Goal: Task Accomplishment & Management: Manage account settings

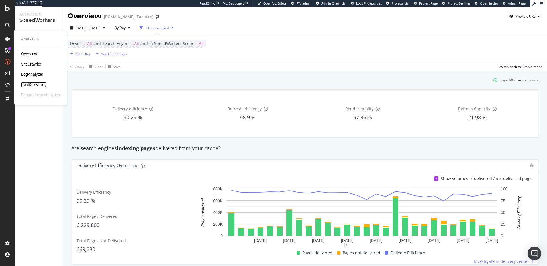
click at [27, 84] on div "RealKeywords" at bounding box center [33, 85] width 25 height 6
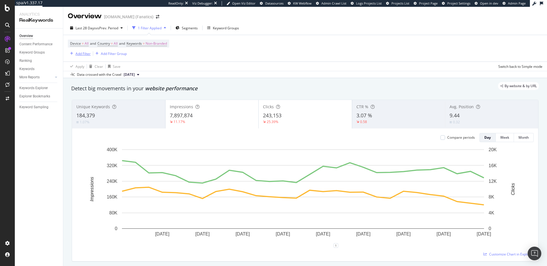
click at [83, 54] on div "Add Filter" at bounding box center [82, 53] width 15 height 5
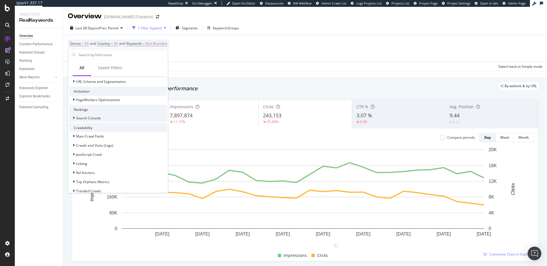
scroll to position [114, 0]
click at [103, 97] on span "PageWorkers Optimizations" at bounding box center [98, 99] width 44 height 5
click at [111, 107] on div "Optimizations" at bounding box center [121, 106] width 91 height 7
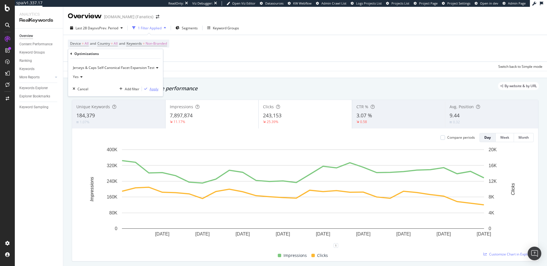
click at [153, 89] on div "Apply" at bounding box center [153, 89] width 9 height 5
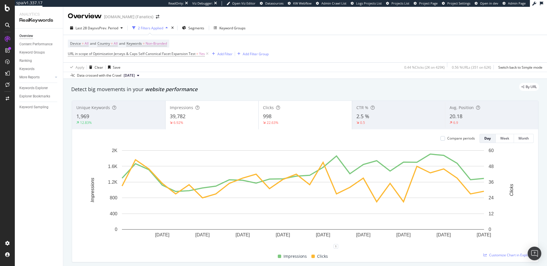
click at [230, 85] on div "By URL" at bounding box center [301, 87] width 473 height 8
click at [209, 87] on div "By URL" at bounding box center [301, 87] width 473 height 8
click at [250, 87] on div "By URL" at bounding box center [301, 87] width 473 height 8
click at [208, 88] on div "By URL" at bounding box center [301, 87] width 473 height 8
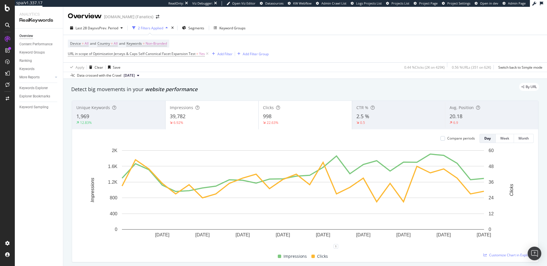
click at [222, 88] on div "By URL" at bounding box center [301, 87] width 473 height 8
click at [249, 89] on div "By URL" at bounding box center [301, 87] width 473 height 8
click at [22, 89] on div "Keywords Explorer" at bounding box center [33, 88] width 28 height 6
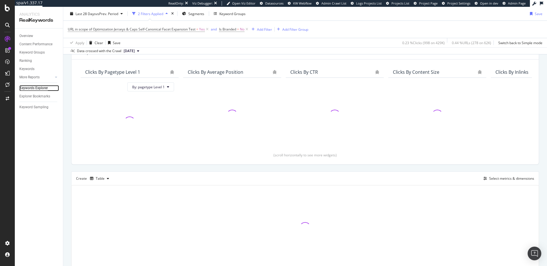
scroll to position [64, 0]
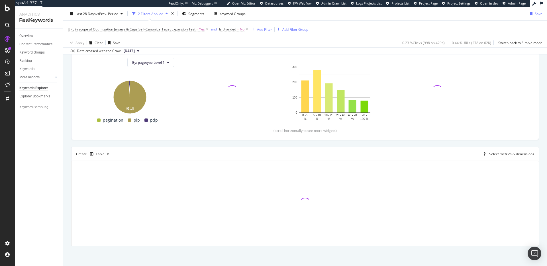
click at [460, 145] on div "Top Charts Clicks By pagetype Level 1 By: pagetype Level 1 Hold CMD (⌘) while c…" at bounding box center [305, 133] width 468 height 225
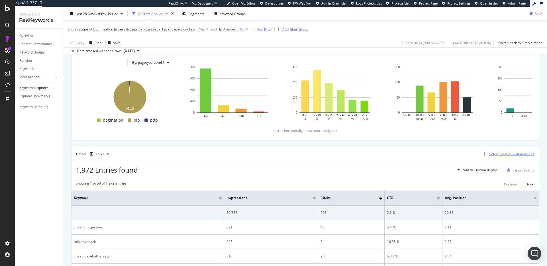
click at [502, 154] on div "Select metrics & dimensions" at bounding box center [511, 153] width 45 height 5
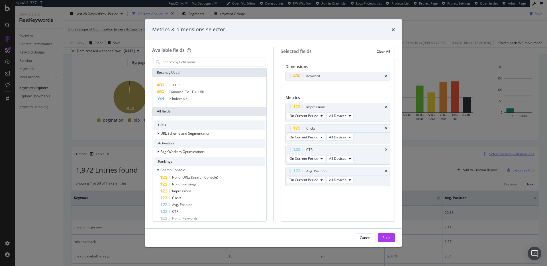
click at [502, 154] on div "Metrics & dimensions selector Available fields Recently Used Full URL Canonical…" at bounding box center [273, 133] width 547 height 266
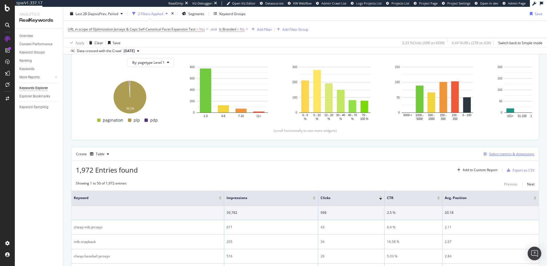
click at [502, 154] on div "Select metrics & dimensions" at bounding box center [511, 153] width 45 height 5
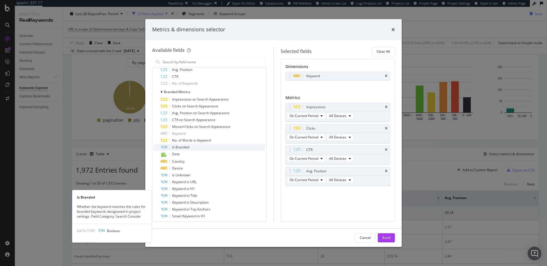
scroll to position [0, 0]
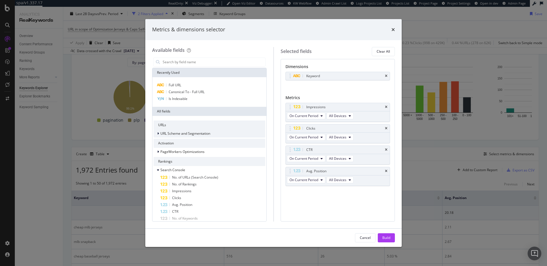
click at [183, 135] on span "URL Scheme and Segmentation" at bounding box center [185, 133] width 50 height 5
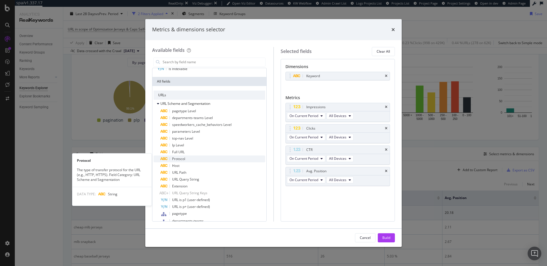
scroll to position [32, 0]
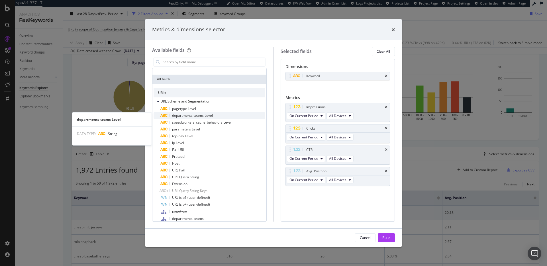
click at [199, 116] on span "departments-teams Level" at bounding box center [192, 115] width 41 height 5
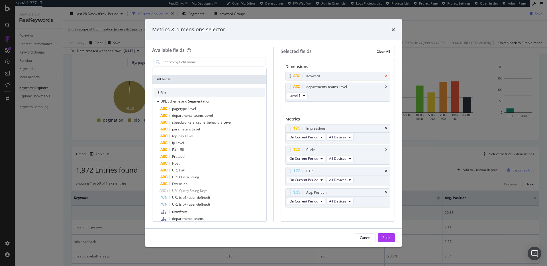
click at [385, 75] on icon "times" at bounding box center [386, 75] width 3 height 3
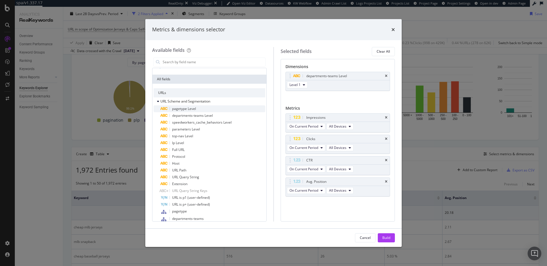
click at [200, 109] on div "pagetype Level" at bounding box center [212, 108] width 105 height 7
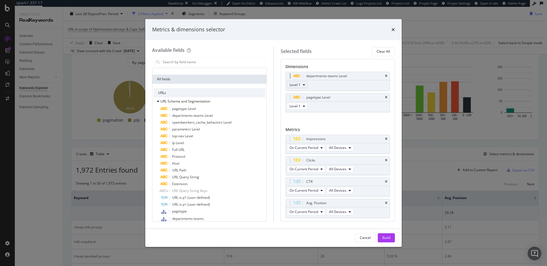
click at [303, 85] on icon "modal" at bounding box center [304, 84] width 2 height 3
click at [302, 104] on span "Level 2" at bounding box center [297, 105] width 11 height 5
click at [304, 107] on icon "modal" at bounding box center [304, 105] width 2 height 3
click at [307, 127] on div "Level 2" at bounding box center [297, 127] width 20 height 8
click at [389, 238] on div "Build" at bounding box center [386, 237] width 8 height 5
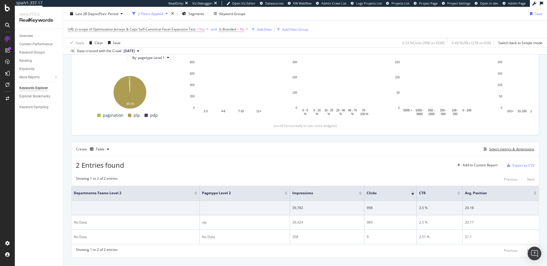
scroll to position [80, 0]
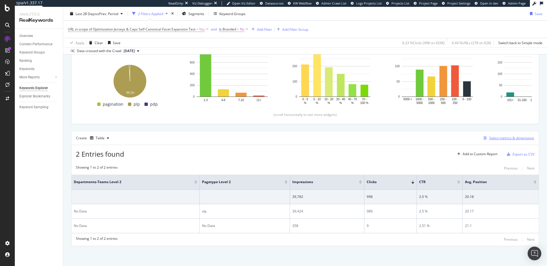
click at [507, 138] on div "Select metrics & dimensions" at bounding box center [511, 138] width 45 height 5
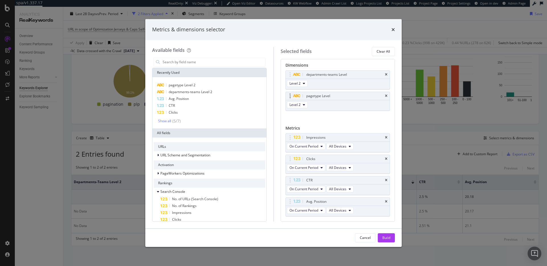
scroll to position [0, 0]
click at [302, 85] on button "Level 2" at bounding box center [297, 84] width 21 height 7
click at [303, 94] on div "Level 1" at bounding box center [297, 95] width 20 height 8
click at [304, 106] on icon "modal" at bounding box center [304, 105] width 2 height 3
click at [302, 117] on span "Level 1" at bounding box center [297, 116] width 11 height 5
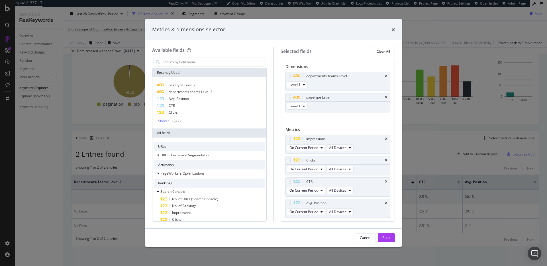
click at [392, 240] on button "Build" at bounding box center [386, 237] width 17 height 9
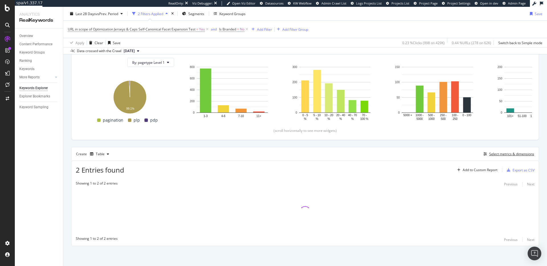
scroll to position [64, 0]
click at [292, 145] on div "Top Charts Clicks By pagetype Level 1 By: pagetype Level 1 Hold CMD (⌘) while c…" at bounding box center [305, 133] width 468 height 225
click at [266, 142] on div "Top Charts Clicks By pagetype Level 1 By: pagetype Level 1 Hold CMD (⌘) while c…" at bounding box center [305, 133] width 468 height 225
click at [179, 144] on div "Top Charts Clicks By pagetype Level 1 By: pagetype Level 1 Hold CMD (⌘) while c…" at bounding box center [305, 133] width 468 height 225
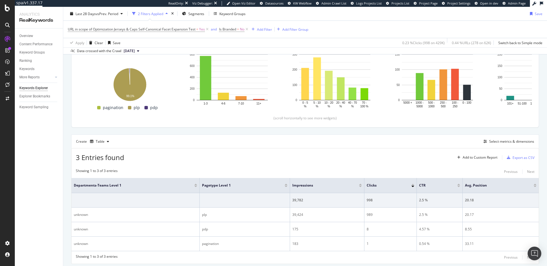
scroll to position [94, 0]
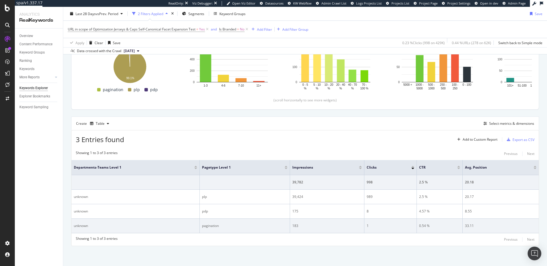
click at [292, 226] on div "183" at bounding box center [326, 225] width 69 height 5
click at [293, 226] on div "183" at bounding box center [326, 225] width 69 height 5
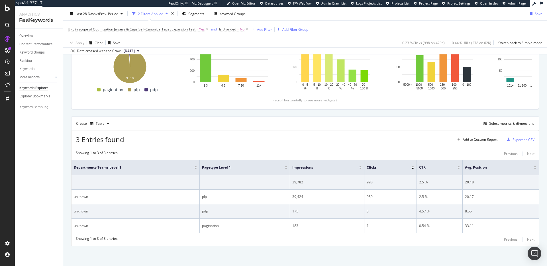
click at [333, 218] on td "175" at bounding box center [327, 211] width 74 height 15
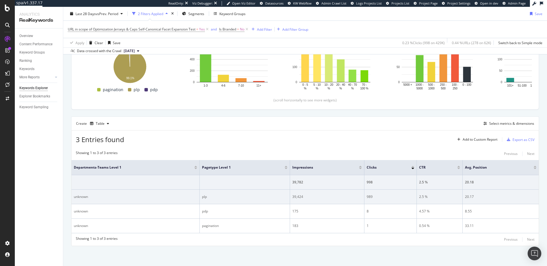
click at [292, 196] on div "39,424" at bounding box center [326, 196] width 69 height 5
click at [333, 198] on div "39,424" at bounding box center [326, 196] width 69 height 5
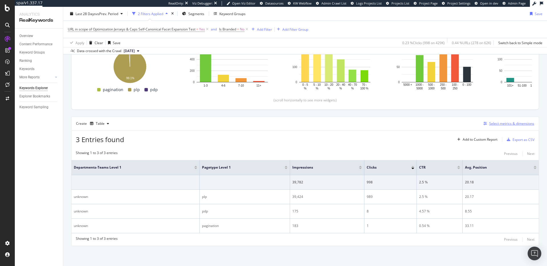
click at [522, 122] on div "Select metrics & dimensions" at bounding box center [511, 123] width 45 height 5
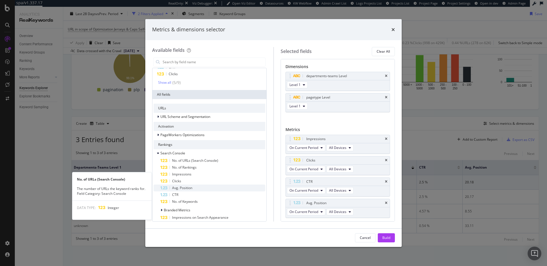
scroll to position [39, 0]
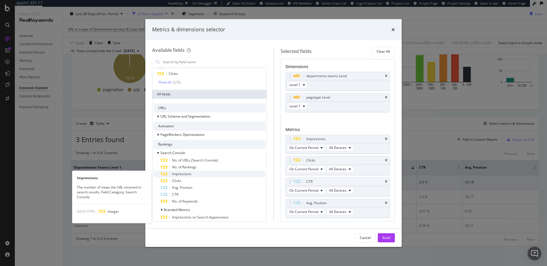
click at [190, 175] on span "Impressions" at bounding box center [181, 173] width 19 height 5
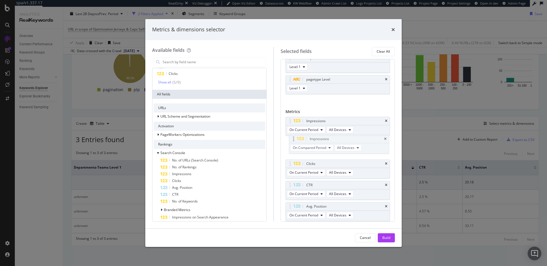
drag, startPoint x: 307, startPoint y: 206, endPoint x: 309, endPoint y: 142, distance: 64.1
click at [310, 139] on body "spa/v1.337.17 ReadOnly: Viz Debugger: Open Viz Editor Datasources KW Webflow Ad…" at bounding box center [273, 133] width 547 height 266
click at [311, 150] on span "On Compared Period" at bounding box center [305, 151] width 33 height 5
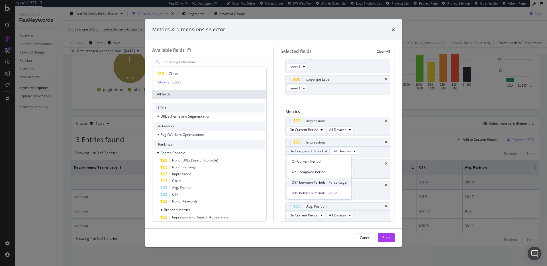
click at [318, 183] on span "Diff. between Periods - Percentage" at bounding box center [319, 182] width 55 height 5
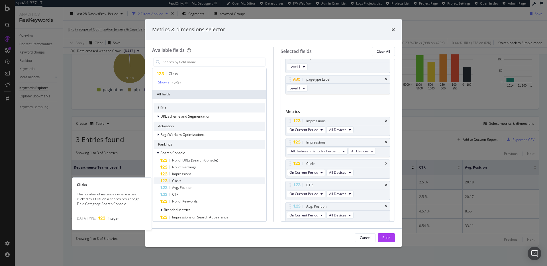
click at [196, 181] on div "Clicks" at bounding box center [212, 180] width 105 height 7
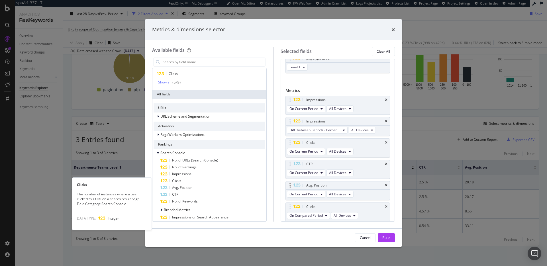
scroll to position [39, 0]
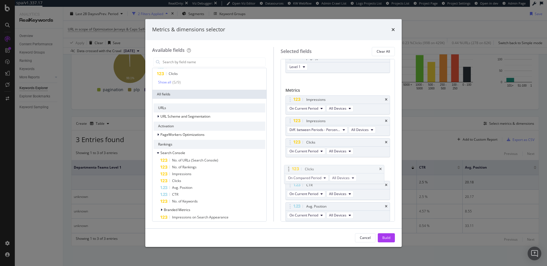
drag, startPoint x: 307, startPoint y: 206, endPoint x: 306, endPoint y: 163, distance: 43.6
click at [306, 163] on body "spa/v1.337.17 ReadOnly: Viz Debugger: Open Viz Editor Datasources KW Webflow Ad…" at bounding box center [273, 133] width 547 height 266
click at [310, 173] on span "On Compared Period" at bounding box center [305, 172] width 33 height 5
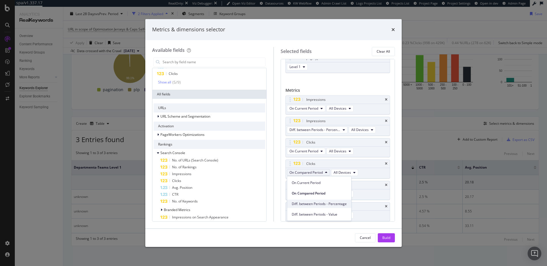
click at [326, 203] on span "Diff. between Periods - Percentage" at bounding box center [319, 203] width 55 height 5
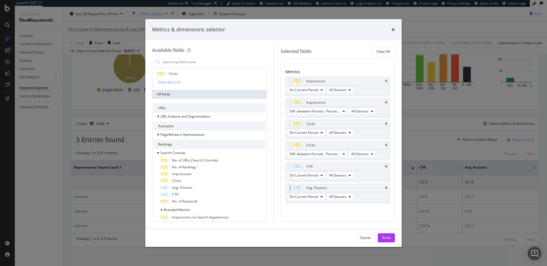
scroll to position [58, 0]
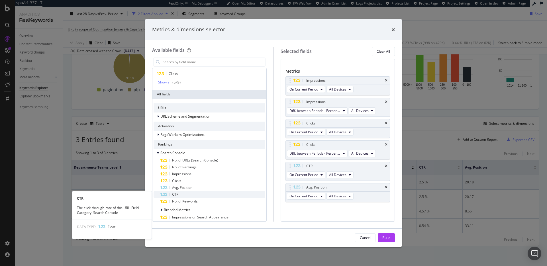
click at [194, 191] on div "CTR" at bounding box center [212, 194] width 105 height 7
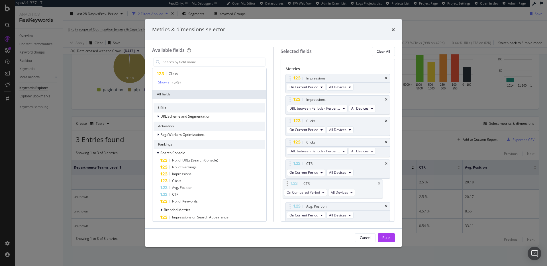
drag, startPoint x: 298, startPoint y: 198, endPoint x: 298, endPoint y: 182, distance: 15.7
click at [298, 182] on body "spa/v1.337.17 ReadOnly: Viz Debugger: Open Viz Editor Datasources KW Webflow Ad…" at bounding box center [273, 133] width 547 height 266
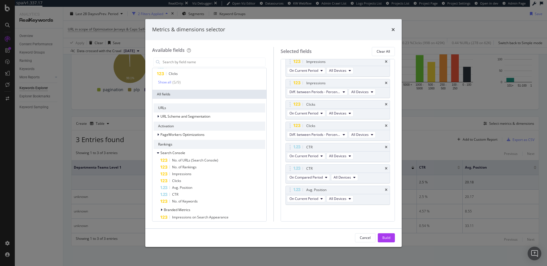
scroll to position [80, 0]
click at [321, 175] on span "On Compared Period" at bounding box center [305, 174] width 33 height 5
click at [327, 205] on span "Diff. between Periods - Percentage" at bounding box center [319, 206] width 55 height 5
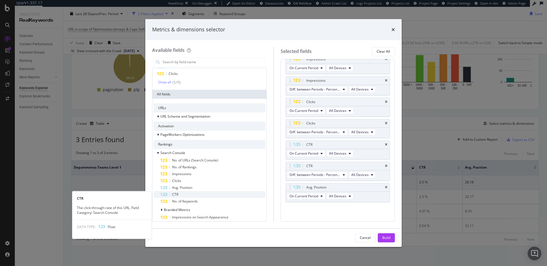
click at [205, 194] on div "CTR" at bounding box center [212, 194] width 105 height 7
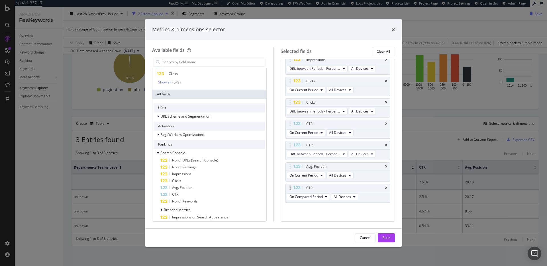
scroll to position [101, 0]
click at [316, 153] on span "Diff. between Periods - Percentage" at bounding box center [314, 153] width 51 height 5
click at [331, 195] on span "Diff. between Periods - Value" at bounding box center [320, 195] width 57 height 5
click at [315, 195] on span "On Compared Period" at bounding box center [305, 196] width 33 height 5
click at [385, 186] on icon "times" at bounding box center [386, 187] width 3 height 3
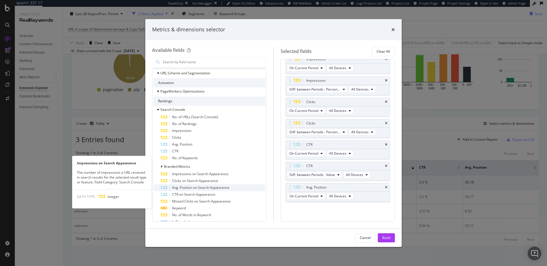
scroll to position [99, 0]
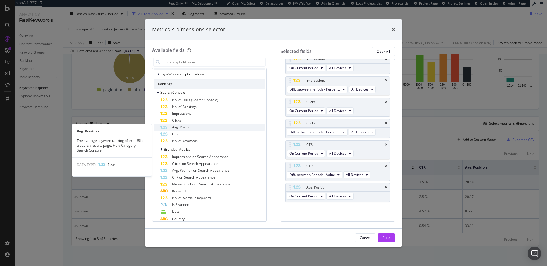
click at [203, 127] on div "Avg. Position" at bounding box center [212, 127] width 105 height 7
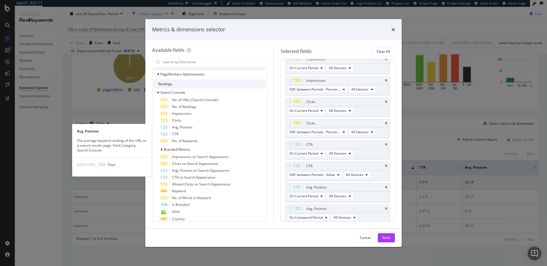
scroll to position [101, 0]
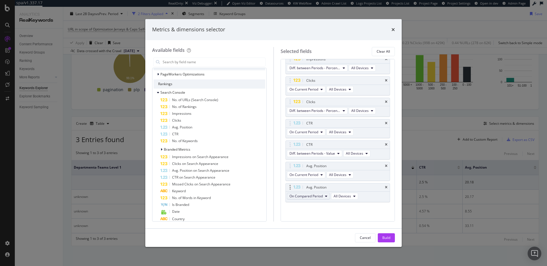
click at [318, 196] on span "On Compared Period" at bounding box center [305, 196] width 33 height 5
click at [326, 227] on span "Diff. between Periods - Percentage" at bounding box center [319, 227] width 55 height 5
click at [327, 196] on span "Diff. between Periods - Percentage" at bounding box center [314, 196] width 51 height 5
click at [328, 235] on span "Diff. between Periods - Value" at bounding box center [320, 237] width 57 height 5
click at [383, 237] on div "Build" at bounding box center [386, 237] width 8 height 5
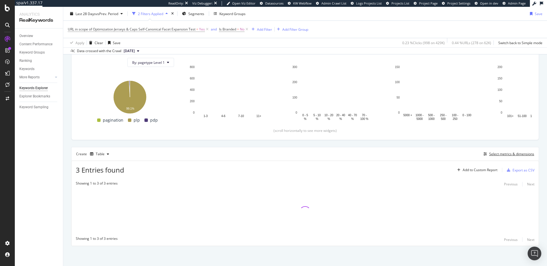
scroll to position [64, 0]
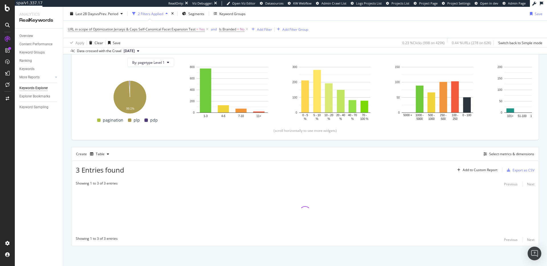
click at [247, 145] on div "Top Charts Clicks By pagetype Level 1 By: pagetype Level 1 Hold CMD (⌘) while c…" at bounding box center [305, 133] width 468 height 225
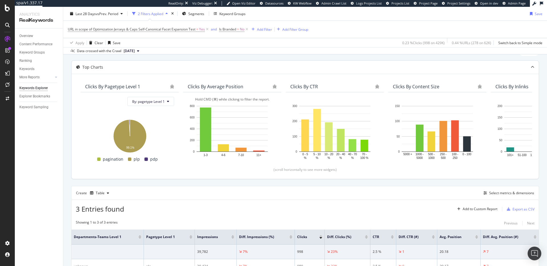
scroll to position [0, 0]
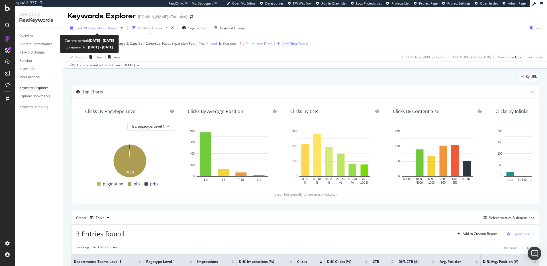
click at [116, 29] on span "vs Prev. Period" at bounding box center [107, 28] width 22 height 5
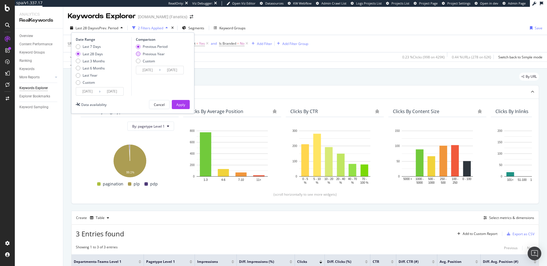
click at [158, 55] on div "Previous Year" at bounding box center [154, 54] width 22 height 5
type input "2024/08/09"
type input "2024/09/05"
click at [178, 104] on div "Apply" at bounding box center [180, 104] width 9 height 5
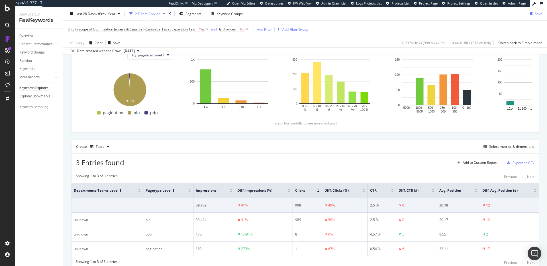
scroll to position [94, 0]
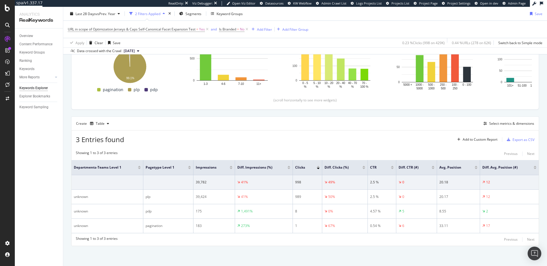
click at [229, 127] on div "Create Table Select metrics & dimensions" at bounding box center [305, 123] width 468 height 14
click at [505, 120] on div "Select metrics & dimensions" at bounding box center [507, 123] width 53 height 6
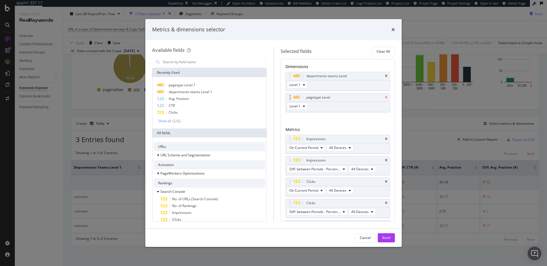
click at [385, 75] on icon "times" at bounding box center [386, 75] width 3 height 3
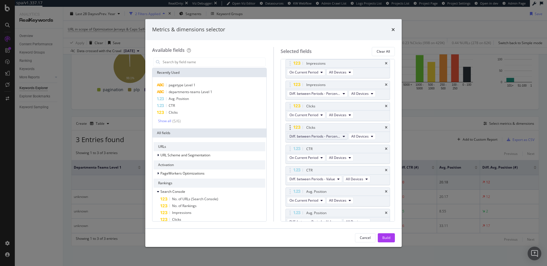
scroll to position [80, 0]
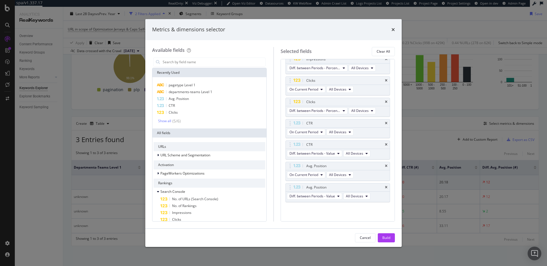
drag, startPoint x: 386, startPoint y: 238, endPoint x: 373, endPoint y: 238, distance: 13.1
click at [386, 238] on div "Build" at bounding box center [386, 237] width 8 height 5
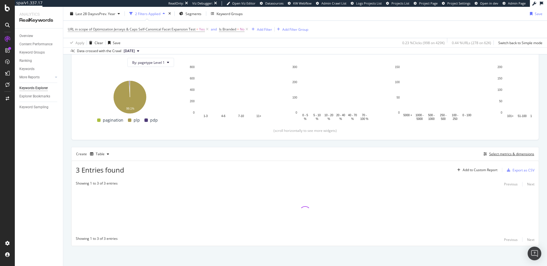
scroll to position [64, 0]
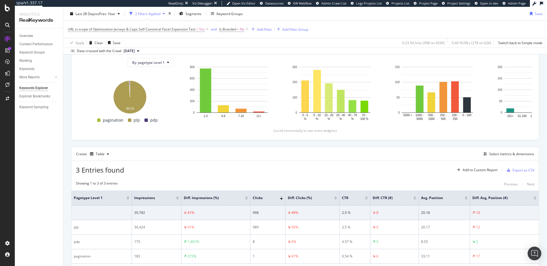
click at [92, 171] on span "3 Entries found" at bounding box center [100, 169] width 48 height 9
click at [166, 165] on div "3 Entries found Add to Custom Report Export as CSV" at bounding box center [304, 168] width 467 height 14
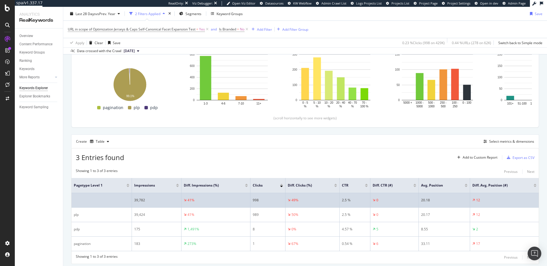
scroll to position [94, 0]
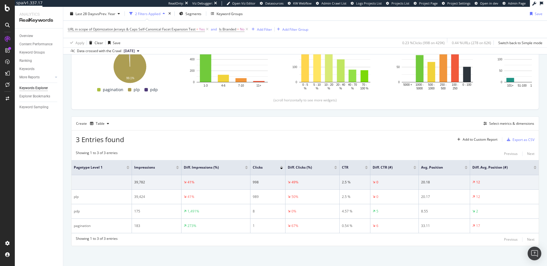
click at [115, 139] on span "3 Entries found" at bounding box center [100, 139] width 48 height 9
click at [194, 136] on div "3 Entries found Add to Custom Report Export as CSV" at bounding box center [304, 137] width 467 height 14
click at [111, 140] on span "3 Entries found" at bounding box center [100, 139] width 48 height 9
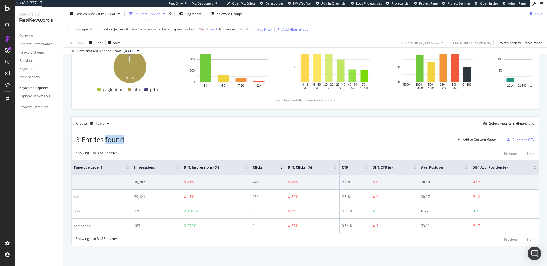
click at [111, 140] on span "3 Entries found" at bounding box center [100, 139] width 48 height 9
click at [112, 140] on span "3 Entries found" at bounding box center [100, 139] width 48 height 9
click at [114, 140] on span "3 Entries found" at bounding box center [100, 139] width 48 height 9
click at [146, 139] on div "3 Entries found Add to Custom Report Export as CSV" at bounding box center [304, 137] width 467 height 14
click at [202, 145] on div "3 Entries found Add to Custom Report Export as CSV Showing 1 to 3 of 3 entries …" at bounding box center [305, 188] width 468 height 116
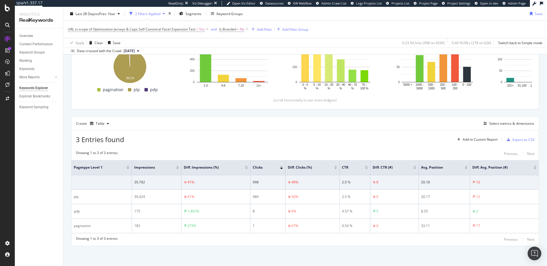
click at [100, 140] on span "3 Entries found" at bounding box center [100, 139] width 48 height 9
click at [102, 140] on span "3 Entries found" at bounding box center [100, 139] width 48 height 9
click at [165, 137] on div "3 Entries found Add to Custom Report Export as CSV" at bounding box center [304, 137] width 467 height 14
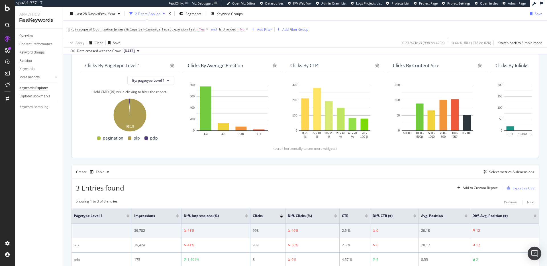
scroll to position [0, 0]
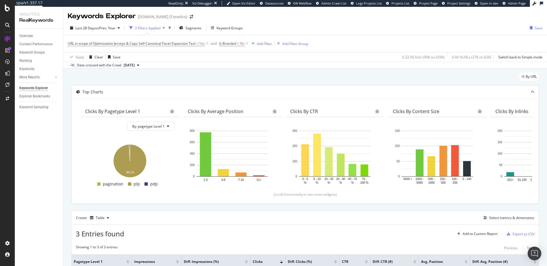
click at [530, 91] on icon at bounding box center [531, 91] width 3 height 3
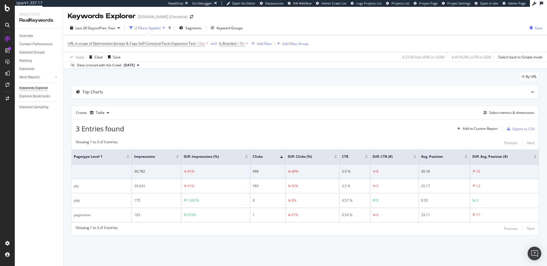
click at [316, 126] on div "3 Entries found Add to Custom Report Export as CSV" at bounding box center [304, 127] width 467 height 14
click at [186, 128] on div "3 Entries found Add to Custom Report Export as CSV" at bounding box center [304, 127] width 467 height 14
click at [93, 129] on span "3 Entries found" at bounding box center [100, 128] width 48 height 9
drag, startPoint x: 93, startPoint y: 129, endPoint x: 145, endPoint y: 127, distance: 52.1
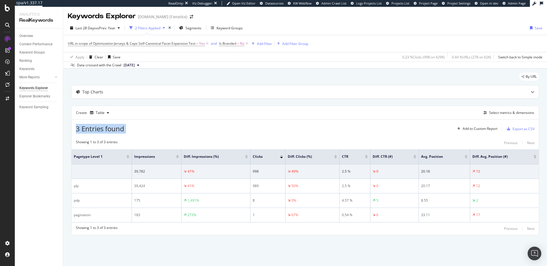
click at [94, 129] on span "3 Entries found" at bounding box center [100, 128] width 48 height 9
click at [177, 126] on div "3 Entries found Add to Custom Report Export as CSV" at bounding box center [304, 127] width 467 height 14
click at [218, 116] on div "Create Table Select metrics & dimensions" at bounding box center [305, 113] width 468 height 14
click at [249, 122] on div "3 Entries found Add to Custom Report Export as CSV" at bounding box center [304, 127] width 467 height 14
click at [514, 111] on div "Select metrics & dimensions" at bounding box center [511, 112] width 45 height 5
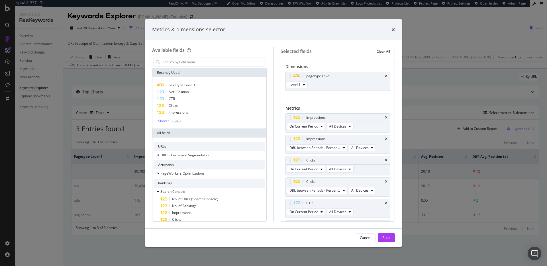
click at [443, 101] on div "Metrics & dimensions selector Available fields Recently Used pagetype Level 1 A…" at bounding box center [273, 133] width 547 height 266
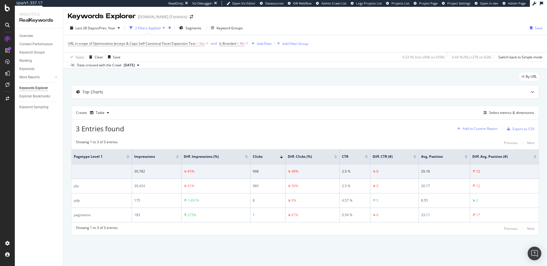
click at [479, 129] on div "Add to Custom Report" at bounding box center [479, 128] width 35 height 3
click at [501, 118] on div "Create Table Select metrics & dimensions" at bounding box center [305, 113] width 468 height 14
click at [503, 112] on div "Select metrics & dimensions" at bounding box center [511, 112] width 45 height 5
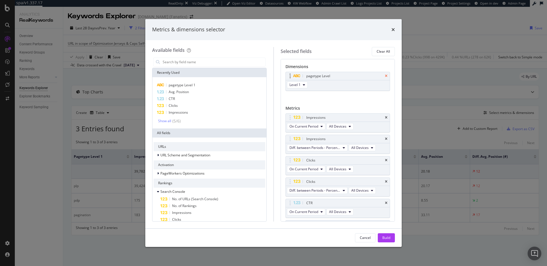
click at [385, 75] on icon "times" at bounding box center [386, 75] width 3 height 3
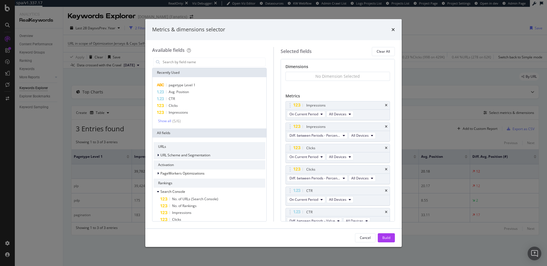
click at [190, 153] on span "URL Scheme and Segmentation" at bounding box center [185, 155] width 50 height 5
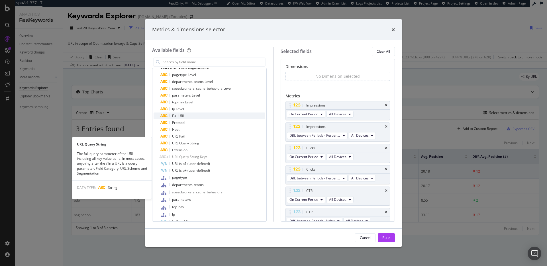
scroll to position [84, 0]
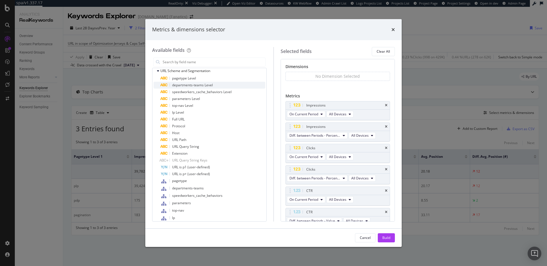
click at [198, 83] on span "departments-teams Level" at bounding box center [192, 85] width 41 height 5
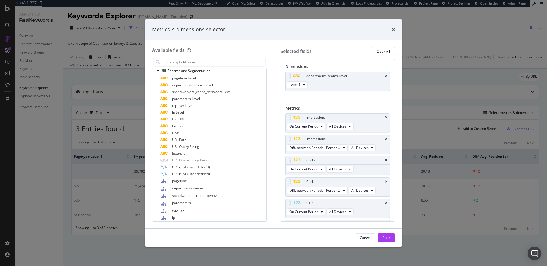
click at [389, 239] on div "Build" at bounding box center [386, 237] width 8 height 5
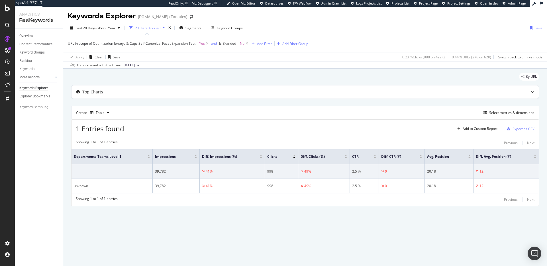
click at [247, 239] on div "Keywords Explorer MLBShop.com (Fanatics) Last 28 Days vs Prev. Year 2 Filters A…" at bounding box center [304, 136] width 483 height 259
click at [191, 78] on div "By URL" at bounding box center [305, 79] width 468 height 13
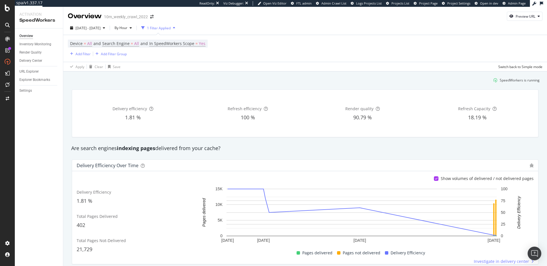
click at [289, 152] on div "Are search engines indexing pages delivered from your cache?" at bounding box center [304, 148] width 473 height 13
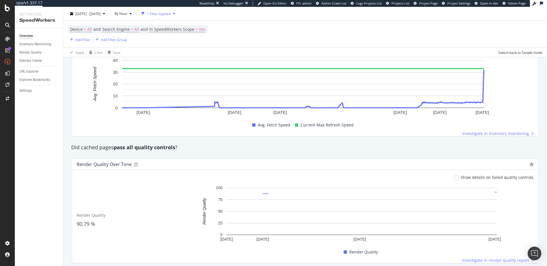
scroll to position [346, 0]
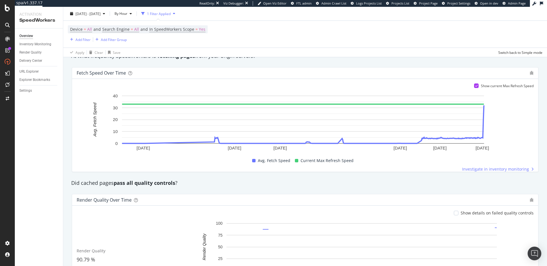
click at [266, 184] on div "Did cached pages pass all quality controls ?" at bounding box center [304, 182] width 473 height 7
click at [218, 184] on div "Did cached pages pass all quality controls ?" at bounding box center [304, 182] width 473 height 7
click at [243, 181] on div "Did cached pages pass all quality controls ?" at bounding box center [304, 182] width 473 height 7
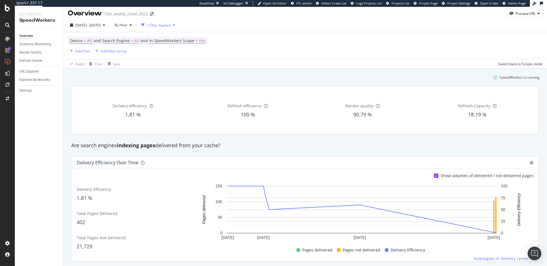
scroll to position [0, 0]
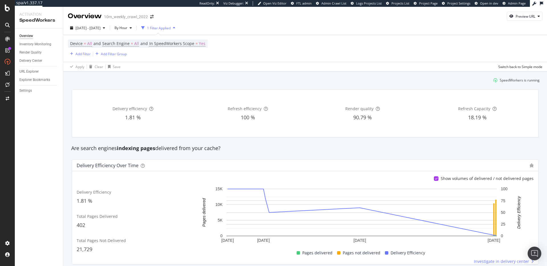
click at [174, 148] on div "Are search engines indexing pages delivered from your cache?" at bounding box center [304, 148] width 473 height 7
click at [174, 149] on div "Are search engines indexing pages delivered from your cache?" at bounding box center [304, 148] width 473 height 7
click at [189, 149] on div "Are search engines indexing pages delivered from your cache?" at bounding box center [304, 148] width 473 height 7
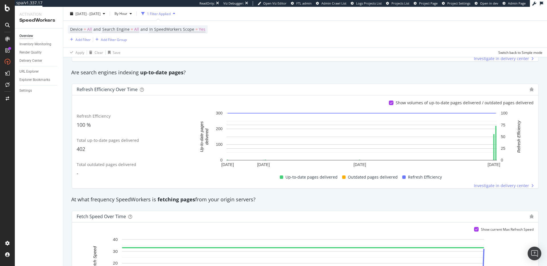
scroll to position [171, 0]
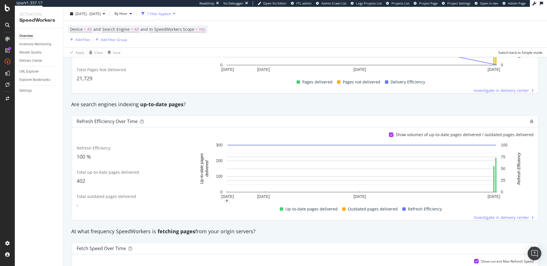
click at [155, 104] on strong "up-to-date pages" at bounding box center [161, 104] width 43 height 7
click at [154, 104] on strong "up-to-date pages" at bounding box center [161, 104] width 43 height 7
click at [178, 105] on strong "up-to-date pages" at bounding box center [161, 104] width 43 height 7
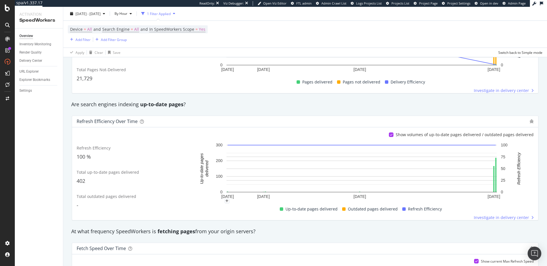
click at [169, 107] on strong "up-to-date pages" at bounding box center [161, 104] width 43 height 7
click at [193, 105] on div "Are search engines indexing up-to-date pages ?" at bounding box center [304, 104] width 473 height 7
drag, startPoint x: 194, startPoint y: 104, endPoint x: 93, endPoint y: 105, distance: 101.9
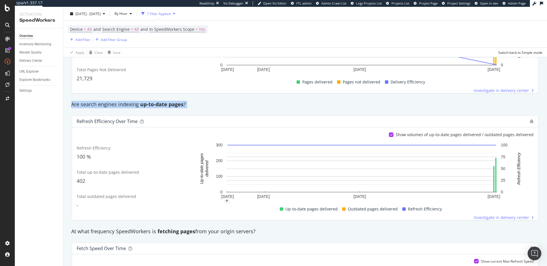
click at [89, 105] on div "Are search engines indexing up-to-date pages ?" at bounding box center [304, 104] width 473 height 7
drag, startPoint x: 99, startPoint y: 104, endPoint x: 102, endPoint y: 105, distance: 3.7
click at [99, 104] on div "Are search engines indexing up-to-date pages ?" at bounding box center [304, 104] width 473 height 7
click at [202, 109] on div "Are search engines indexing up-to-date pages ?" at bounding box center [304, 104] width 473 height 13
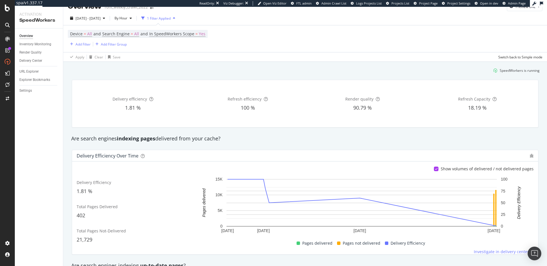
scroll to position [0, 0]
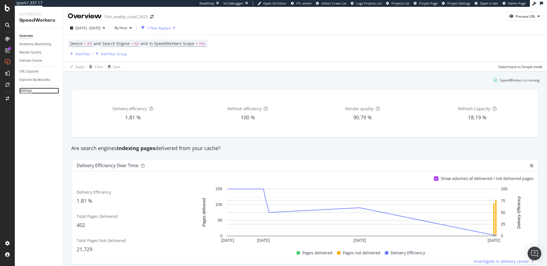
click at [25, 92] on div "Settings" at bounding box center [25, 91] width 13 height 6
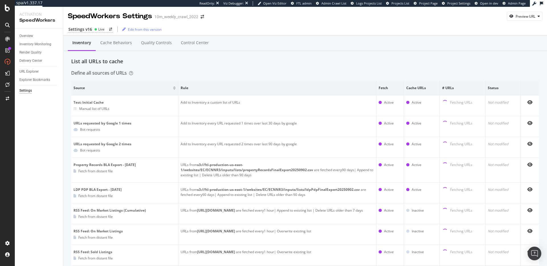
click at [244, 72] on div "Define all sources of URLs" at bounding box center [305, 73] width 468 height 7
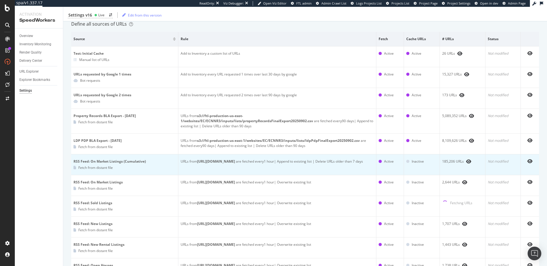
scroll to position [119, 0]
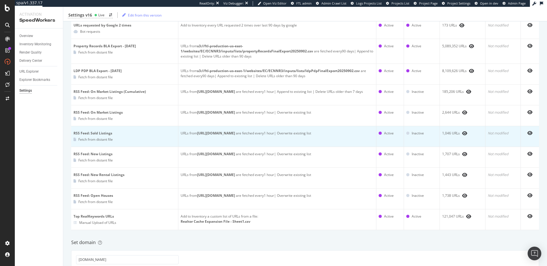
click at [235, 134] on b "https://www.realtor.com/realestateandhomes-detail/sitemap-rss-sold/rss-sold-ind…" at bounding box center [216, 133] width 38 height 5
click at [235, 133] on b "https://www.realtor.com/realestateandhomes-detail/sitemap-rss-sold/rss-sold-ind…" at bounding box center [216, 133] width 38 height 5
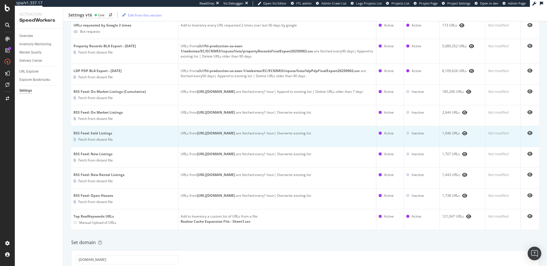
click at [235, 133] on b "https://www.realtor.com/realestateandhomes-detail/sitemap-rss-sold/rss-sold-ind…" at bounding box center [216, 133] width 38 height 5
click at [235, 134] on b "https://www.realtor.com/realestateandhomes-detail/sitemap-rss-sold/rss-sold-ind…" at bounding box center [216, 133] width 38 height 5
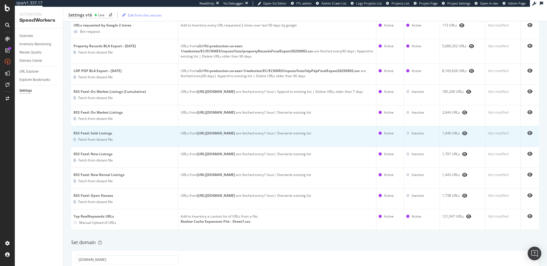
click at [235, 134] on b "https://www.realtor.com/realestateandhomes-detail/sitemap-rss-sold/rss-sold-ind…" at bounding box center [216, 133] width 38 height 5
drag, startPoint x: 197, startPoint y: 133, endPoint x: 348, endPoint y: 132, distance: 151.5
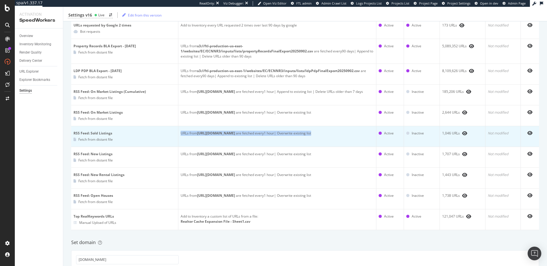
click at [235, 132] on b "https://www.realtor.com/realestateandhomes-detail/sitemap-rss-sold/rss-sold-ind…" at bounding box center [216, 133] width 38 height 5
copy b "https://www.realtor.com/realestateandhomes-detail/sitemap-rss-sold/rss-sold-ind…"
